Goal: Task Accomplishment & Management: Use online tool/utility

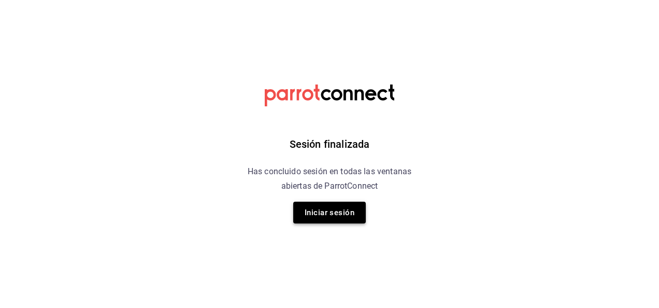
click at [333, 210] on button "Iniciar sesión" at bounding box center [329, 213] width 73 height 22
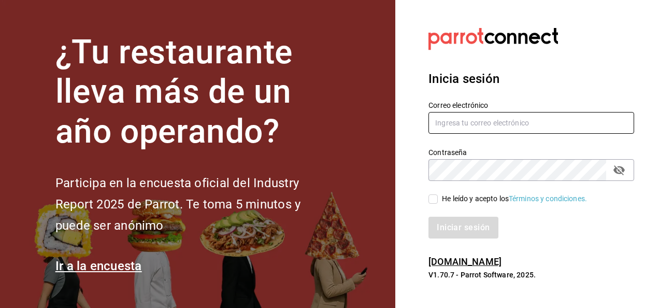
type input "[EMAIL_ADDRESS][DOMAIN_NAME]"
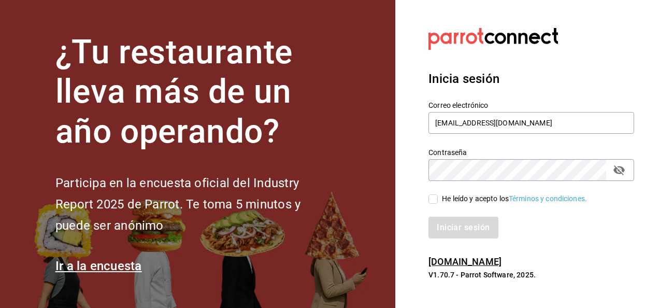
click at [438, 201] on input "He leído y acepto los Términos y condiciones." at bounding box center [433, 198] width 9 height 9
checkbox input "true"
click at [459, 224] on button "Iniciar sesión" at bounding box center [464, 228] width 71 height 22
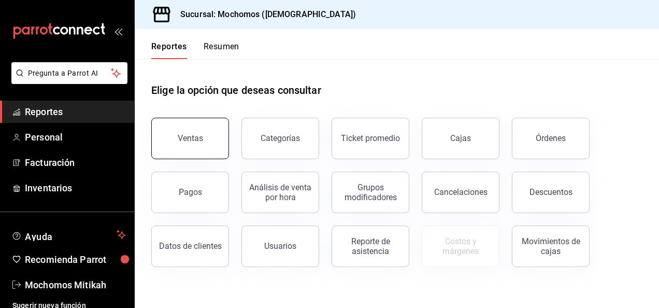
click at [198, 139] on div "Ventas" at bounding box center [190, 138] width 25 height 10
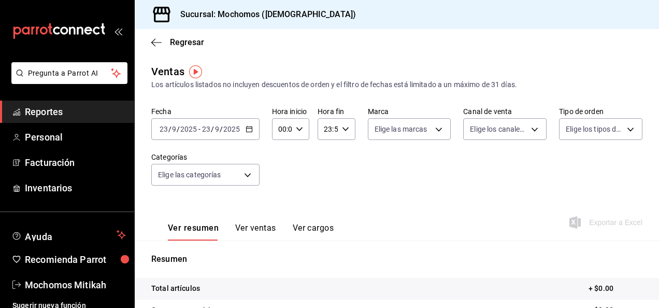
click at [247, 129] on \(Stroke\) "button" at bounding box center [249, 128] width 6 height 1
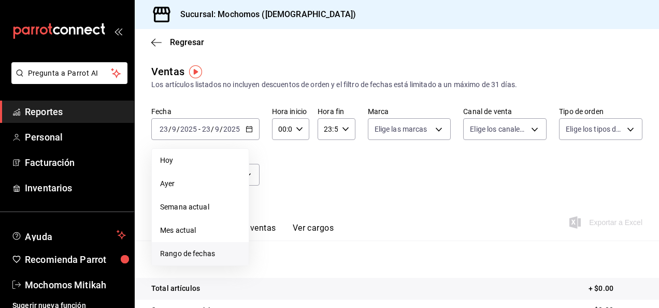
click at [209, 248] on li "Rango de fechas" at bounding box center [200, 253] width 97 height 23
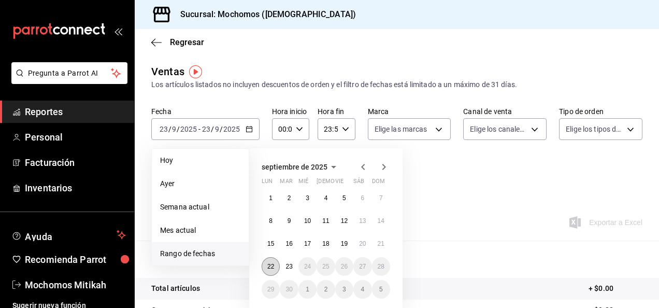
click at [272, 265] on abbr "22" at bounding box center [271, 266] width 7 height 7
click at [287, 266] on abbr "23" at bounding box center [289, 266] width 7 height 7
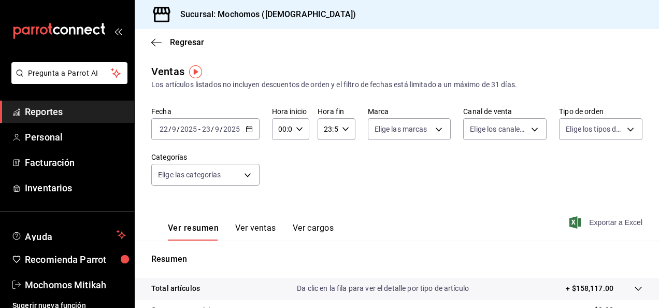
click at [600, 222] on span "Exportar a Excel" at bounding box center [607, 222] width 71 height 12
